Goal: Task Accomplishment & Management: Manage account settings

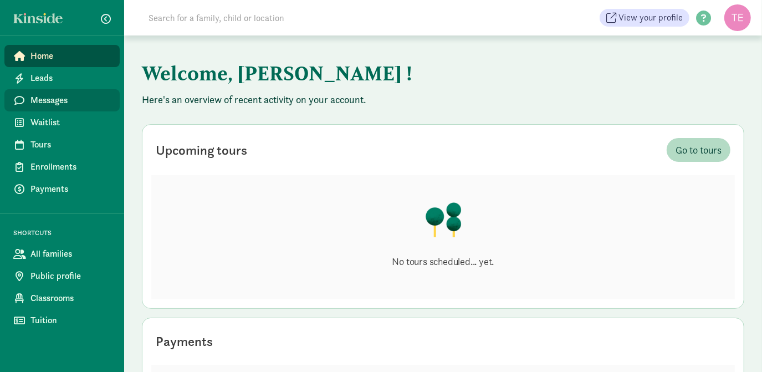
drag, startPoint x: 81, startPoint y: 99, endPoint x: 47, endPoint y: 103, distance: 34.6
click at [47, 103] on span "Messages" at bounding box center [70, 100] width 80 height 13
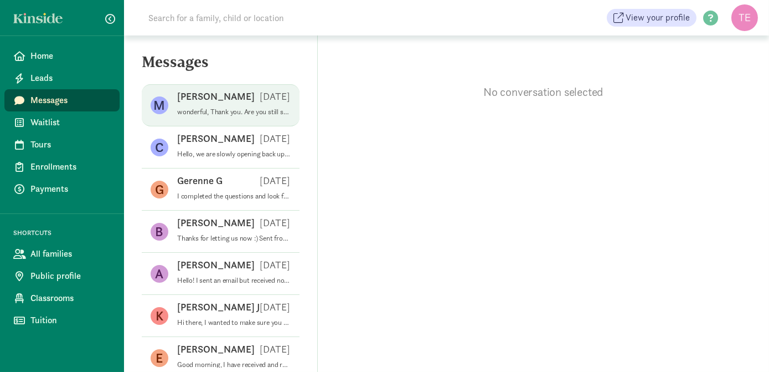
click at [283, 126] on div "M [PERSON_NAME] [DATE] wonderful, Thank you. Are you still seeking care? I am l…" at bounding box center [221, 147] width 158 height 42
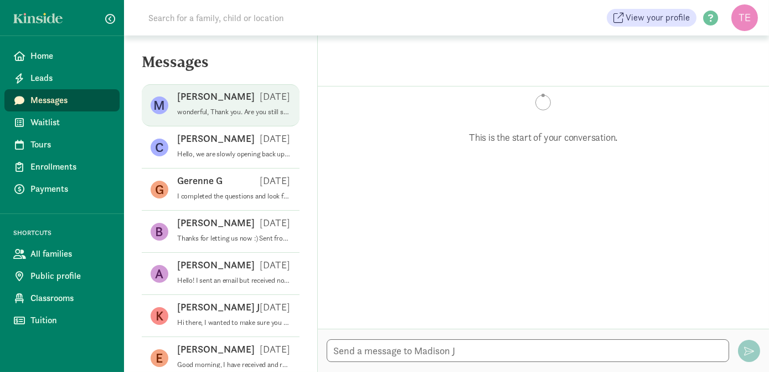
scroll to position [586, 0]
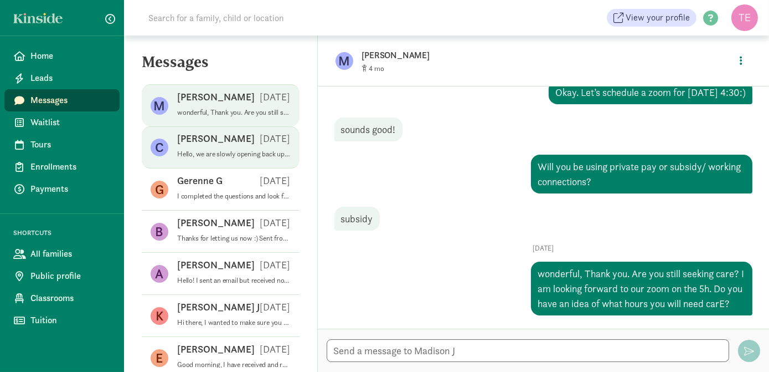
click at [261, 153] on p "Hello, we are slowly opening back up. If you could please fill out our interest…" at bounding box center [234, 154] width 114 height 9
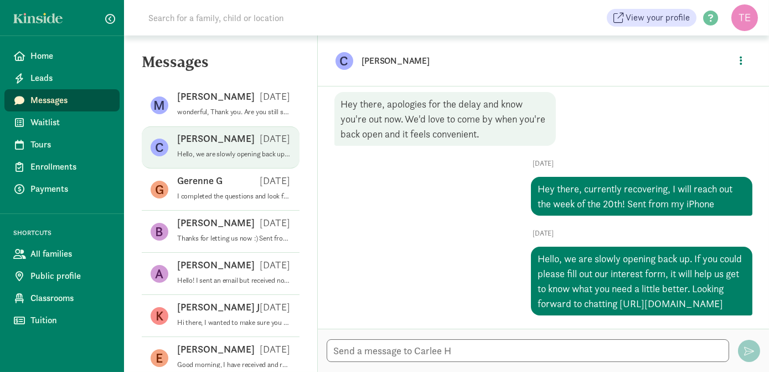
scroll to position [451, 0]
click at [99, 81] on span "Leads" at bounding box center [70, 77] width 80 height 13
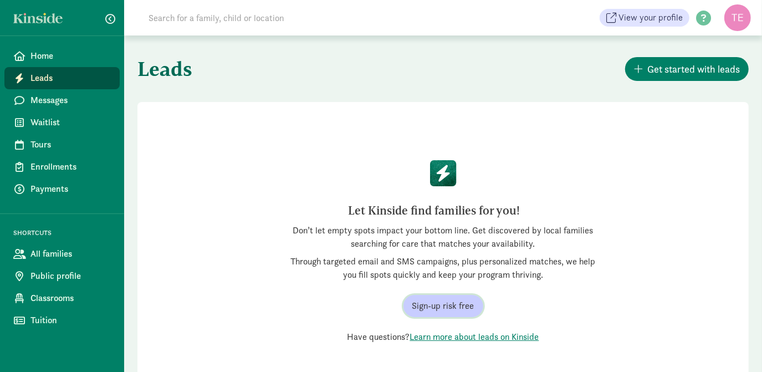
click at [446, 309] on span "Sign-up risk free" at bounding box center [443, 305] width 62 height 13
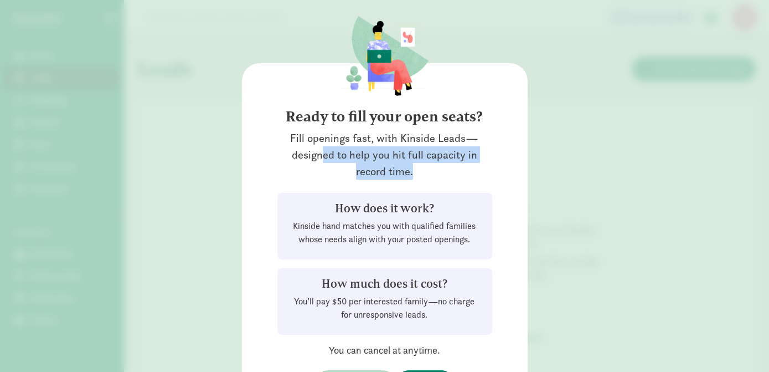
drag, startPoint x: 761, startPoint y: 133, endPoint x: 756, endPoint y: 158, distance: 25.3
click at [756, 158] on div "Ready to fill your open seats? Fill openings fast, with Kinside Leads—designed …" at bounding box center [384, 186] width 769 height 372
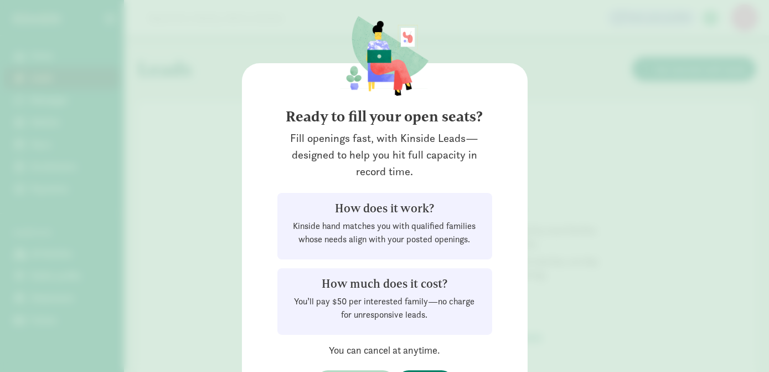
drag, startPoint x: 422, startPoint y: 305, endPoint x: 515, endPoint y: 355, distance: 105.8
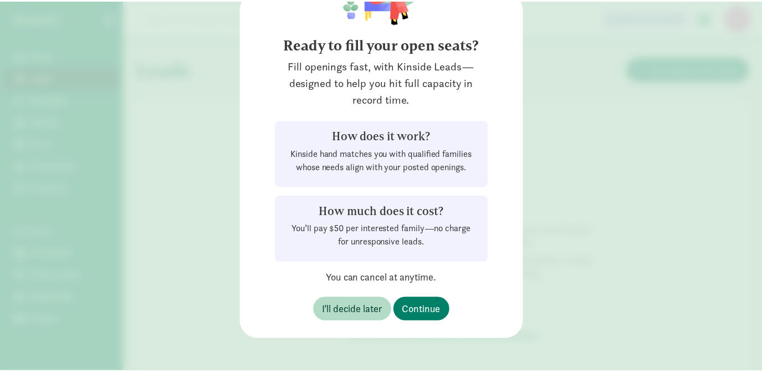
scroll to position [74, 0]
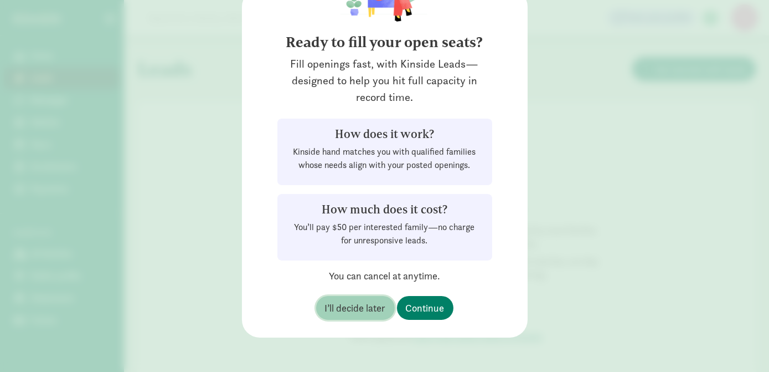
click at [353, 311] on span "I’ll decide later" at bounding box center [355, 307] width 61 height 15
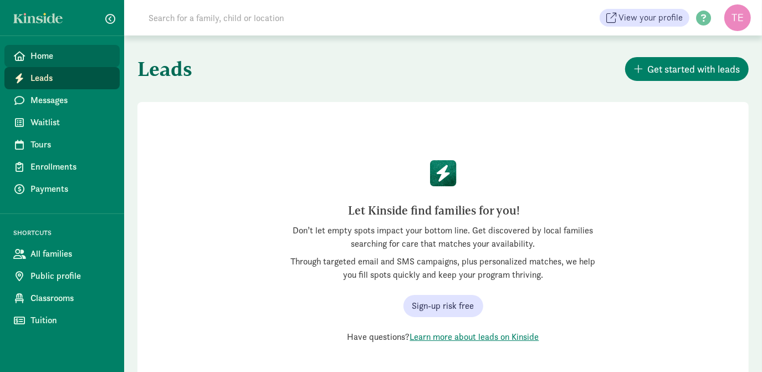
click at [72, 52] on span "Home" at bounding box center [70, 55] width 80 height 13
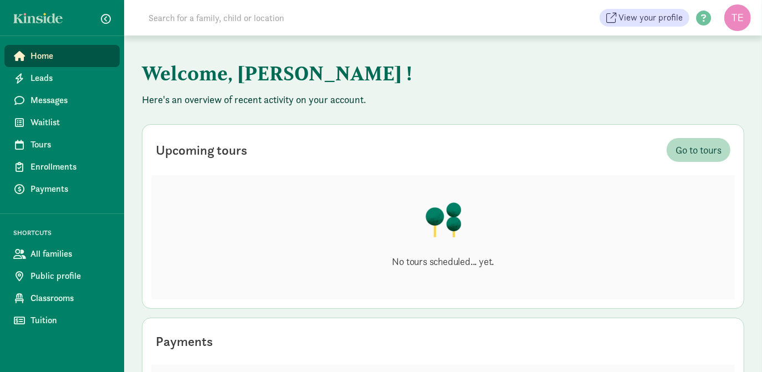
click at [732, 29] on figure at bounding box center [737, 17] width 27 height 27
click at [723, 54] on link "Logout" at bounding box center [728, 55] width 44 height 13
click at [742, 23] on figure at bounding box center [737, 17] width 27 height 27
click at [719, 59] on link "Logout" at bounding box center [728, 55] width 44 height 13
click at [677, 65] on h1 "Welcome, Ay Jay !" at bounding box center [416, 73] width 548 height 40
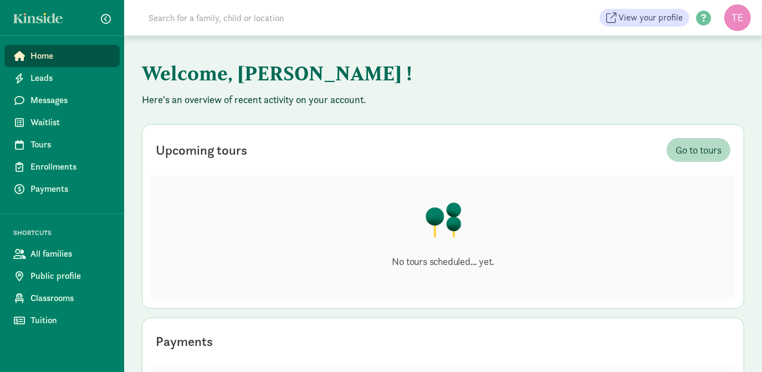
click at [739, 19] on figure at bounding box center [737, 17] width 27 height 27
click at [725, 43] on link "User Profile" at bounding box center [728, 41] width 44 height 13
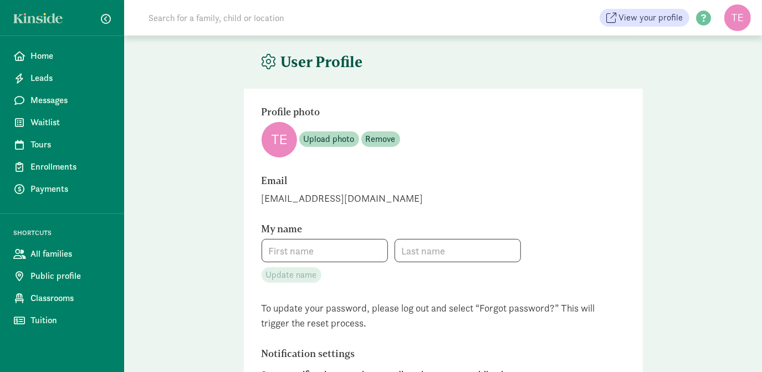
type input "[PERSON_NAME]"
type input "[PHONE_NUMBER]"
checkbox input "true"
click at [312, 133] on span "Upload photo" at bounding box center [329, 138] width 51 height 13
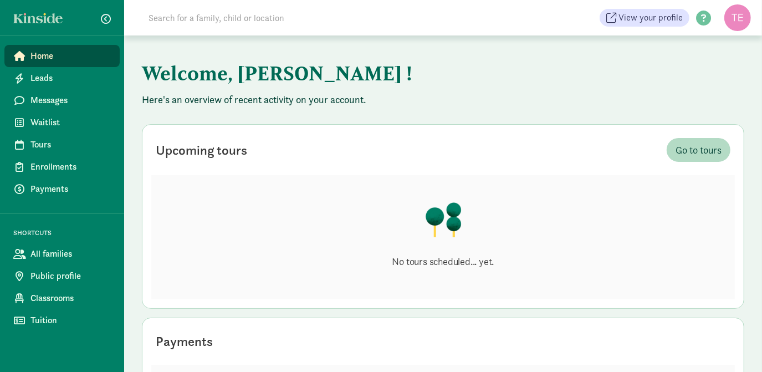
click at [737, 23] on figure at bounding box center [737, 17] width 27 height 27
click at [723, 56] on link "Logout" at bounding box center [728, 55] width 44 height 13
click at [41, 260] on span "All families" at bounding box center [70, 253] width 80 height 13
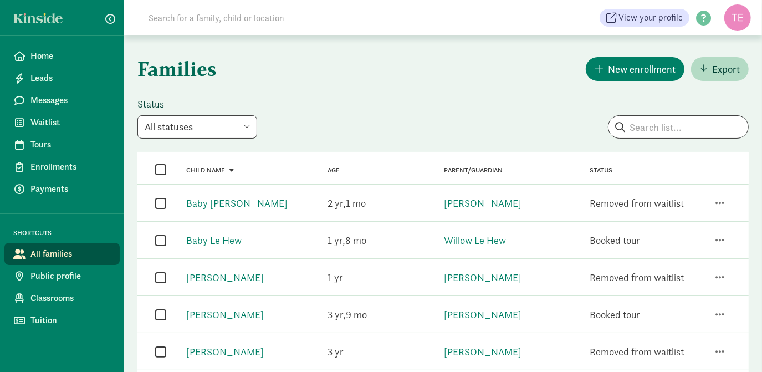
drag, startPoint x: 351, startPoint y: 130, endPoint x: 252, endPoint y: 140, distance: 99.6
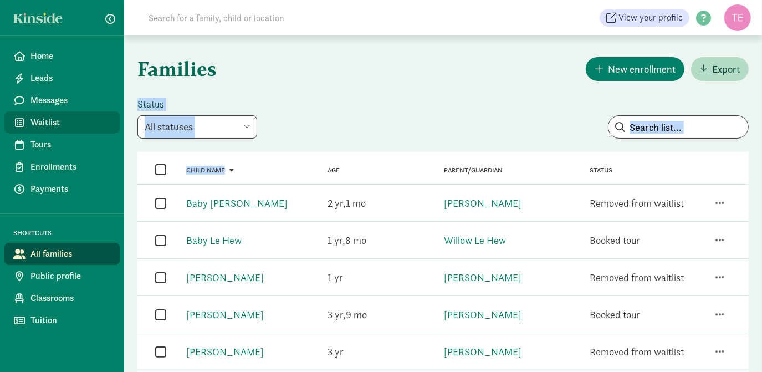
click at [57, 116] on span "Waitlist" at bounding box center [70, 122] width 80 height 13
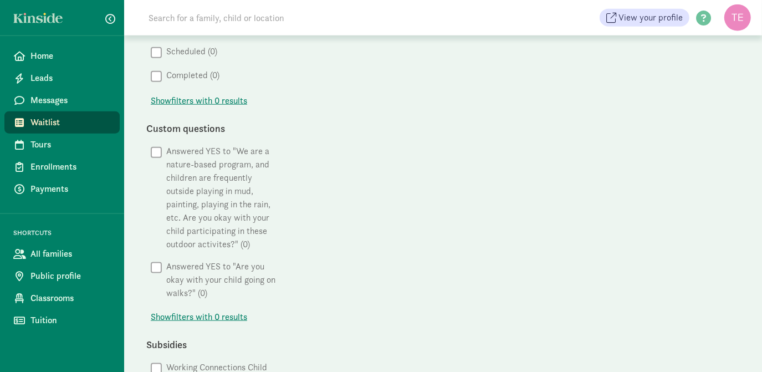
scroll to position [892, 0]
